Goal: Task Accomplishment & Management: Manage account settings

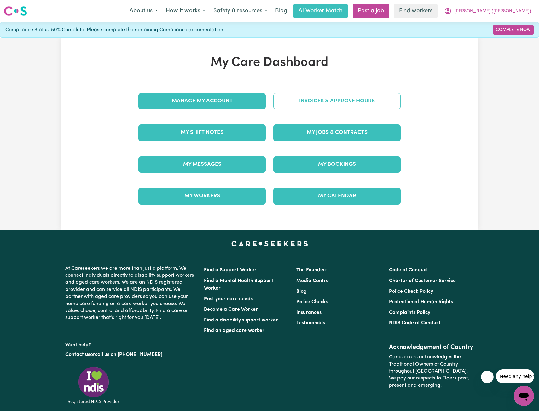
click at [330, 103] on link "Invoices & Approve Hours" at bounding box center [336, 101] width 127 height 16
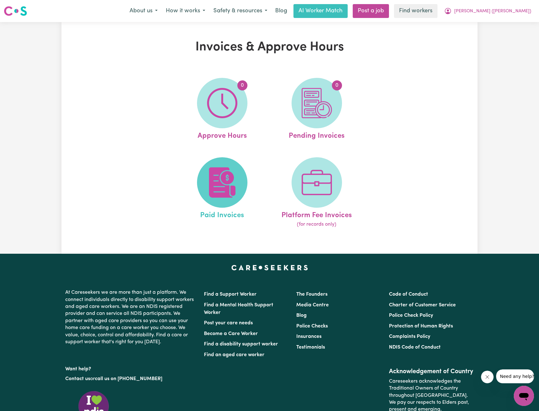
click at [232, 173] on img at bounding box center [222, 182] width 30 height 30
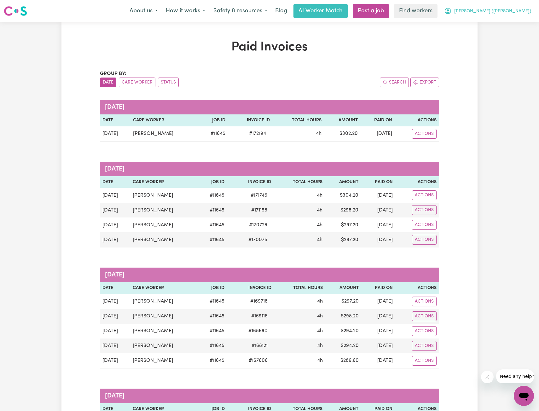
click at [512, 12] on span "[PERSON_NAME] ([PERSON_NAME])" at bounding box center [493, 11] width 77 height 7
click at [495, 24] on link "My Dashboard" at bounding box center [510, 25] width 50 height 12
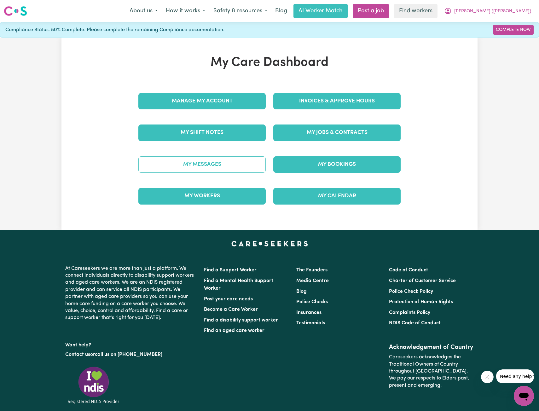
click at [210, 167] on link "My Messages" at bounding box center [201, 164] width 127 height 16
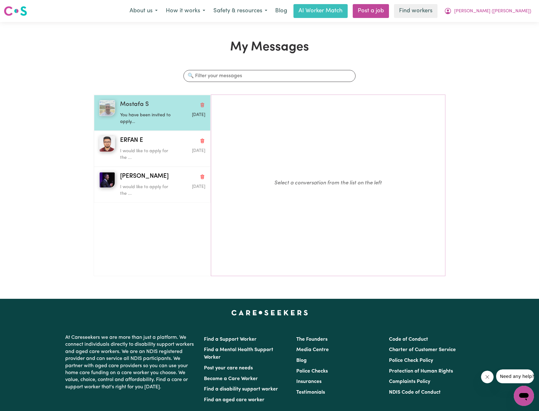
click at [152, 121] on p "You have been invited to apply..." at bounding box center [148, 119] width 57 height 14
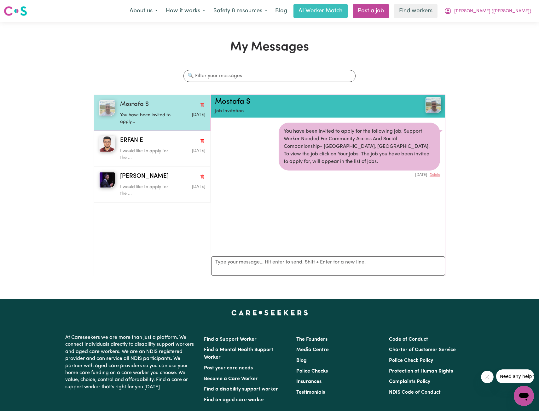
scroll to position [4, 0]
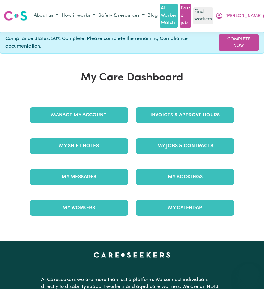
click at [260, 13] on span "[PERSON_NAME] ([PERSON_NAME])" at bounding box center [263, 16] width 77 height 7
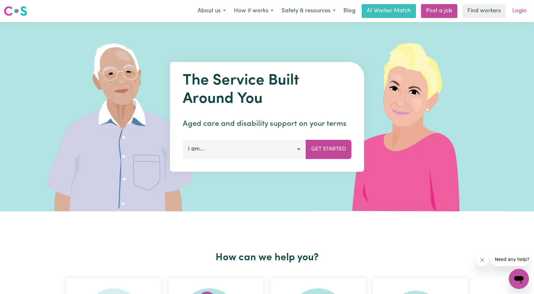
click at [263, 7] on link "Login" at bounding box center [519, 11] width 22 height 14
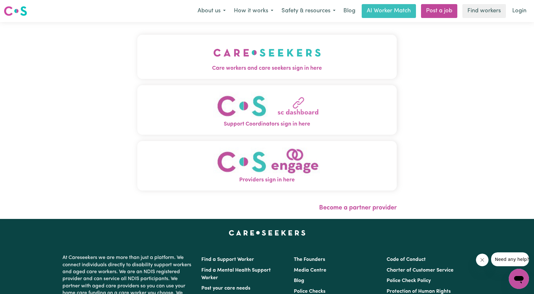
click at [219, 62] on img "Care workers and care seekers sign in here" at bounding box center [267, 52] width 108 height 23
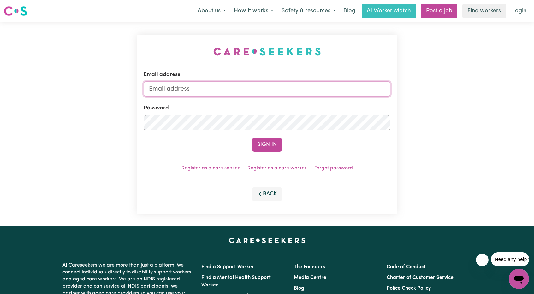
click at [263, 90] on input "Email address" at bounding box center [267, 88] width 247 height 15
drag, startPoint x: 182, startPoint y: 92, endPoint x: 308, endPoint y: 94, distance: 126.2
click at [263, 94] on input "superuser~ethan@careseekers.com.au" at bounding box center [267, 88] width 247 height 15
type input "superuser~lewis.amy954@gmail.com"
click at [263, 134] on form "Email address superuser~lewis.amy954@gmail.com Password Sign In" at bounding box center [267, 111] width 247 height 81
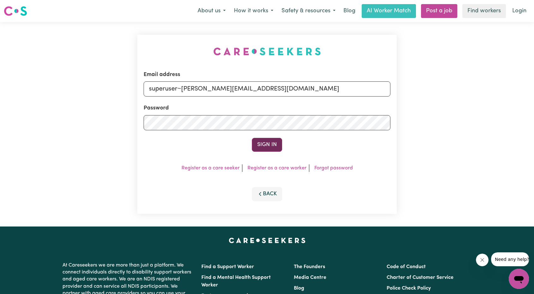
click at [263, 145] on button "Sign In" at bounding box center [267, 145] width 30 height 14
